Goal: Information Seeking & Learning: Learn about a topic

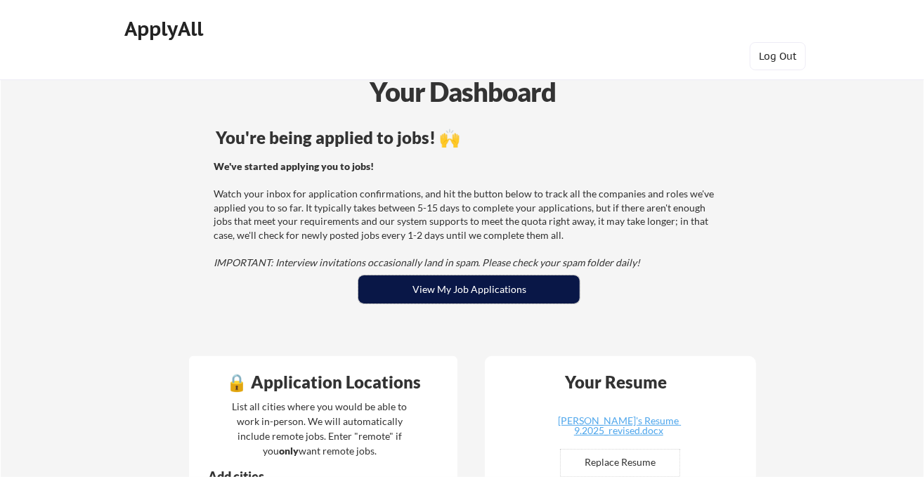
click at [492, 288] on button "View My Job Applications" at bounding box center [468, 289] width 221 height 28
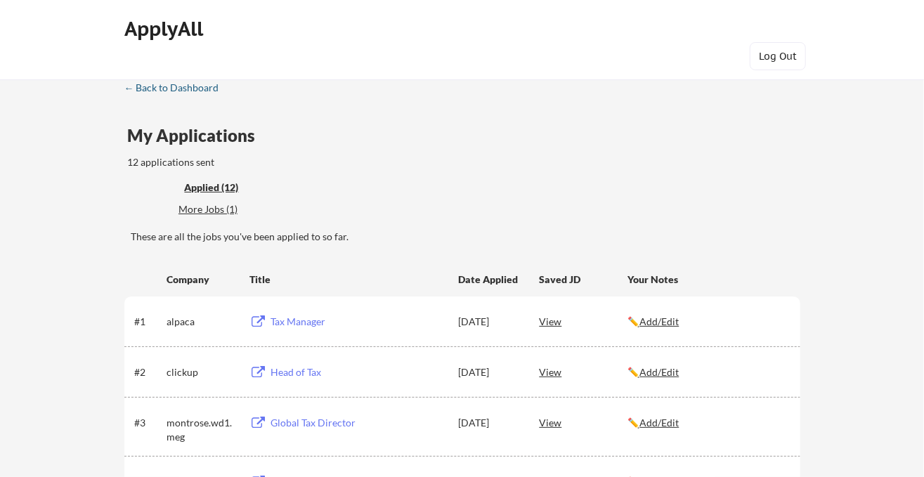
click at [204, 88] on div "← Back to Dashboard" at bounding box center [176, 88] width 105 height 10
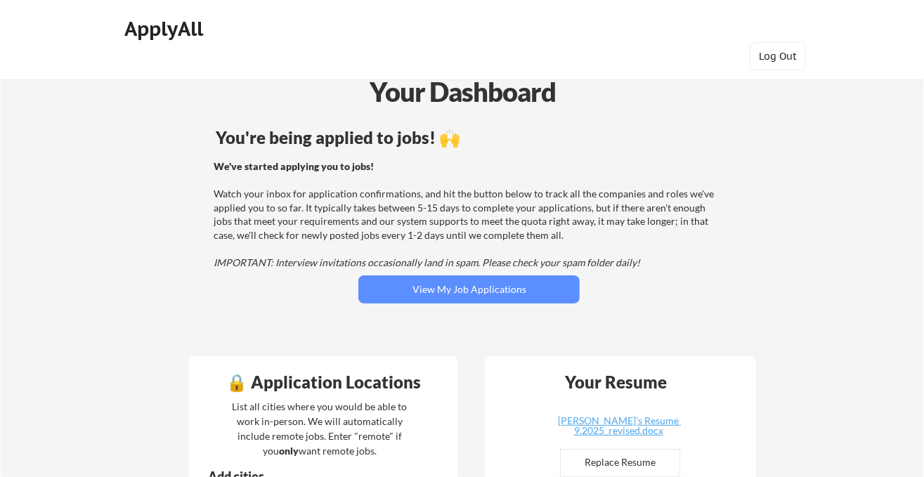
click at [176, 32] on div "ApplyAll" at bounding box center [166, 29] width 83 height 24
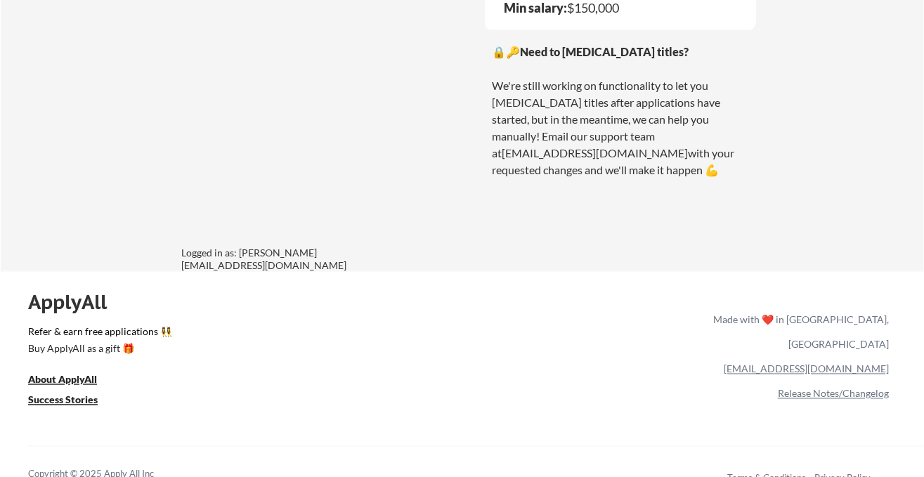
scroll to position [1172, 0]
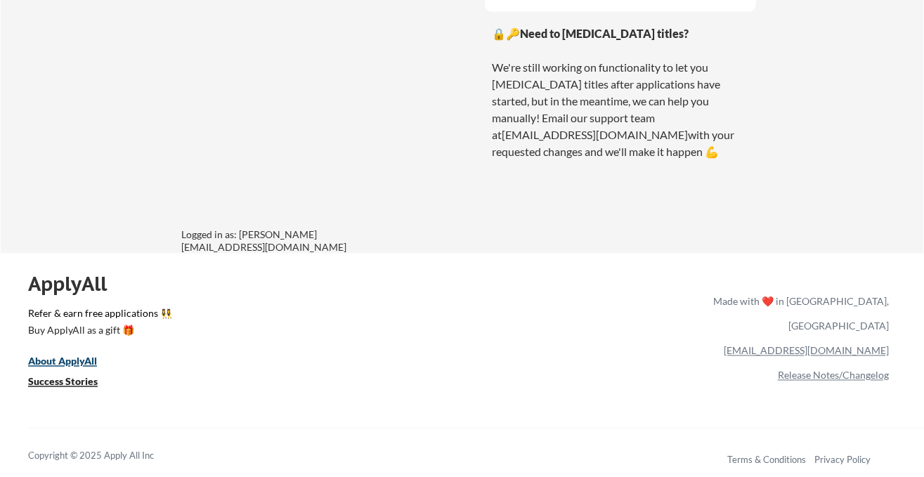
click at [74, 366] on u "About ApplyAll" at bounding box center [62, 362] width 69 height 12
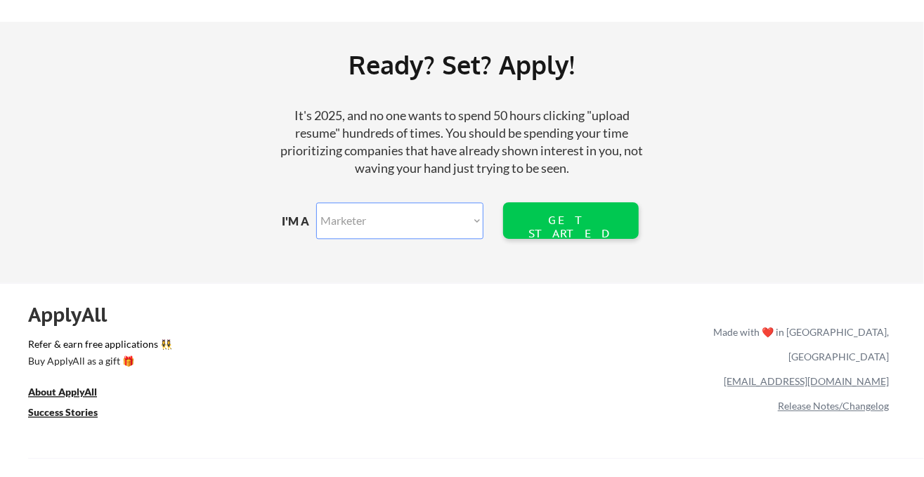
scroll to position [1665, 0]
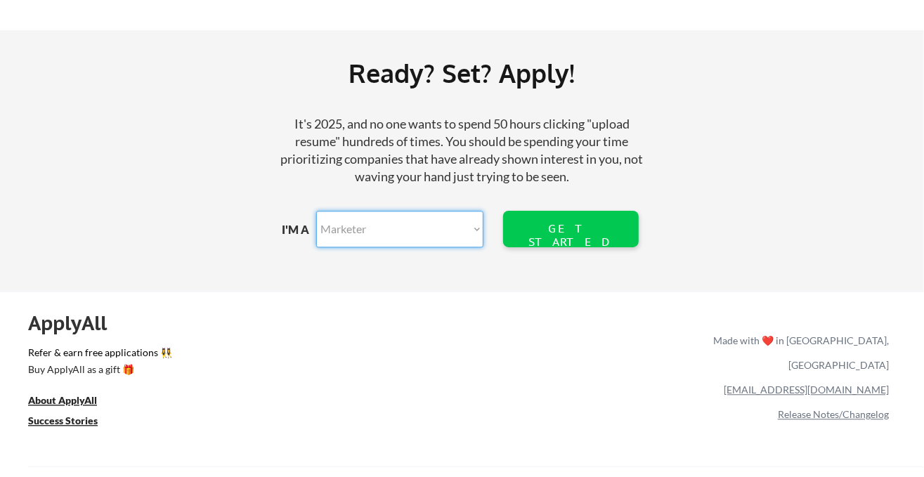
click at [445, 219] on select "Marketer Software Engineering Product Management Customer Success Sales UI/UX/P…" at bounding box center [399, 229] width 167 height 37
select select ""other_professional""
click at [316, 211] on select "Marketer Software Engineering Product Management Customer Success Sales UI/UX/P…" at bounding box center [399, 229] width 167 height 37
click at [551, 230] on div "GET STARTED" at bounding box center [571, 235] width 90 height 27
